Goal: Book appointment/travel/reservation

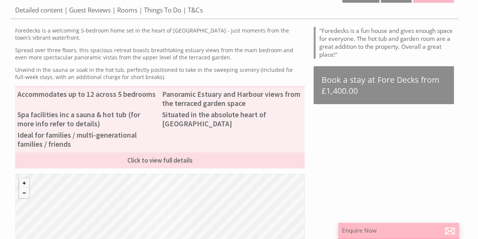
scroll to position [263, 0]
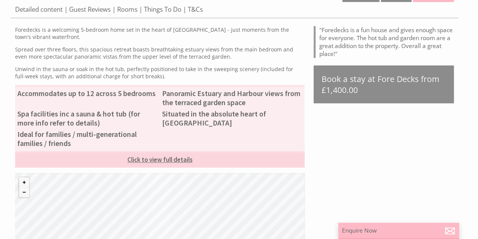
click at [137, 161] on link "Click to view full details" at bounding box center [159, 159] width 289 height 16
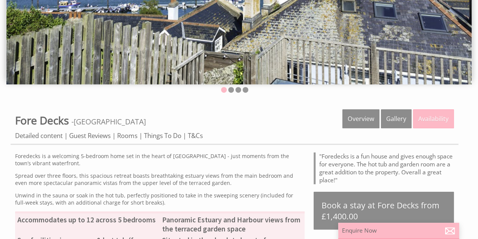
scroll to position [134, 0]
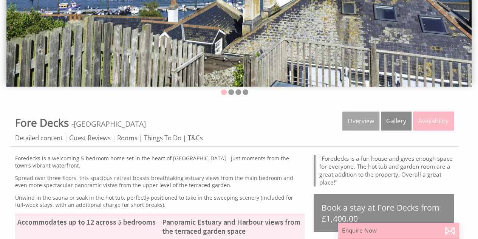
click at [362, 122] on link "Overview" at bounding box center [360, 120] width 37 height 19
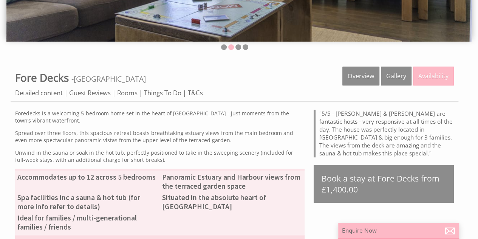
scroll to position [175, 0]
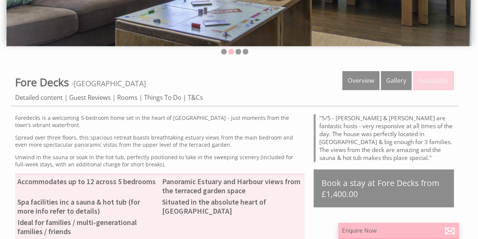
click at [422, 78] on link "Availability" at bounding box center [433, 80] width 41 height 19
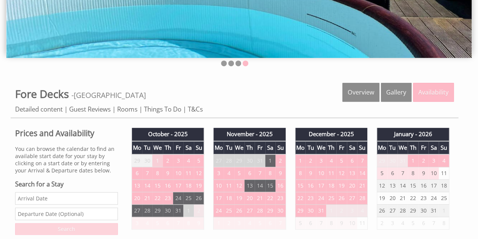
scroll to position [161, 0]
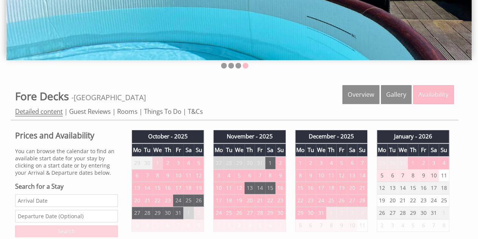
click at [41, 113] on link "Detailed content" at bounding box center [39, 111] width 48 height 9
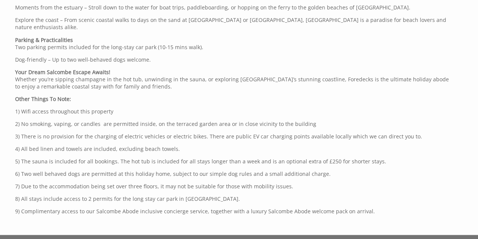
scroll to position [758, 0]
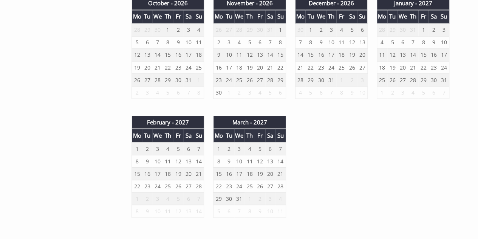
scroll to position [765, 0]
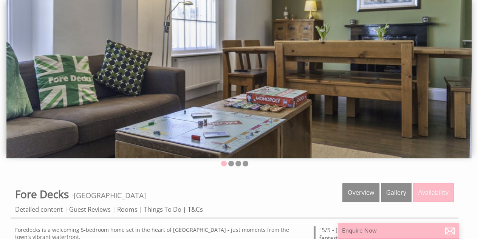
scroll to position [23, 0]
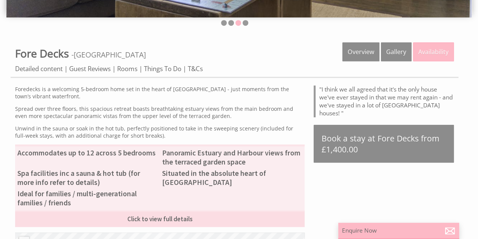
scroll to position [203, 0]
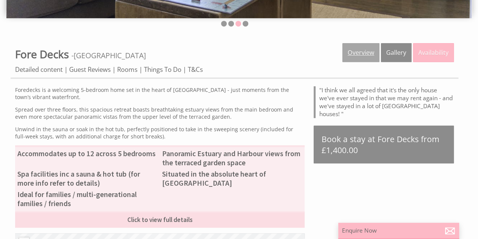
click at [353, 61] on link "Overview" at bounding box center [360, 52] width 37 height 19
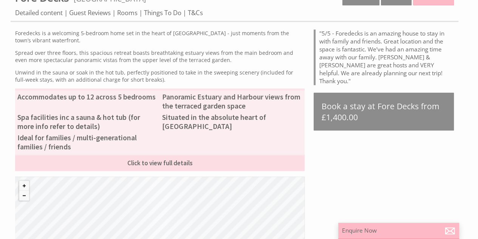
scroll to position [265, 0]
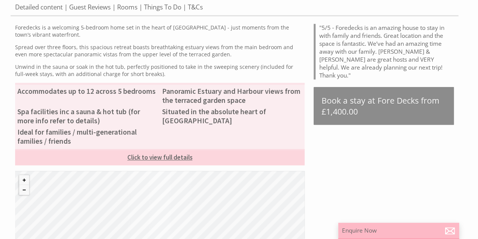
click at [153, 157] on link "Click to view full details" at bounding box center [159, 157] width 289 height 16
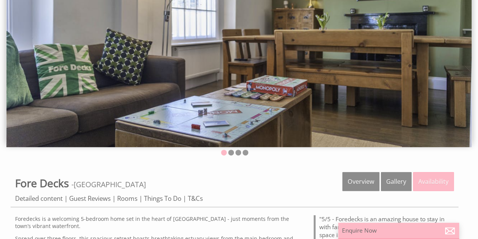
scroll to position [0, 0]
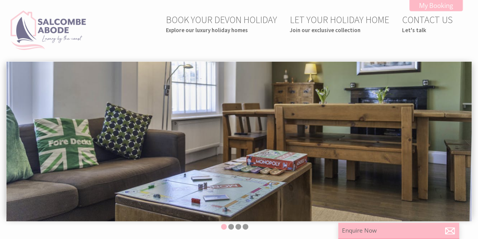
click at [67, 30] on img at bounding box center [49, 30] width 76 height 39
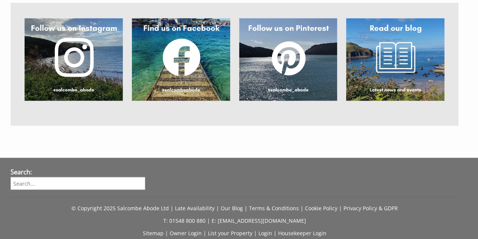
scroll to position [611, 0]
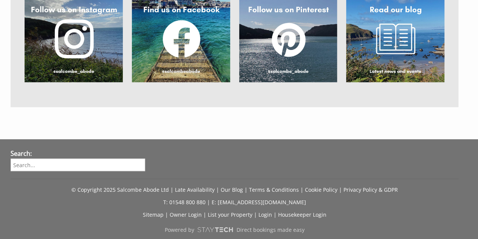
click at [53, 158] on input "search" at bounding box center [78, 164] width 134 height 12
type input "upper decks"
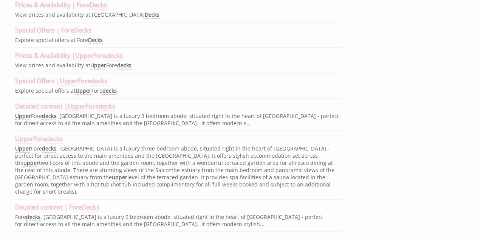
scroll to position [485, 0]
click at [46, 134] on link "Upper Fore decks" at bounding box center [39, 138] width 48 height 9
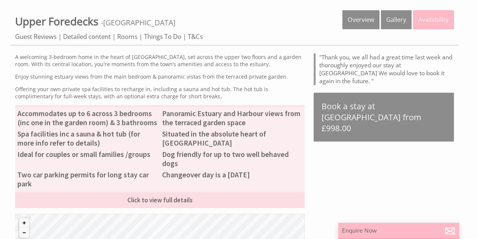
scroll to position [236, 0]
